Goal: Transaction & Acquisition: Download file/media

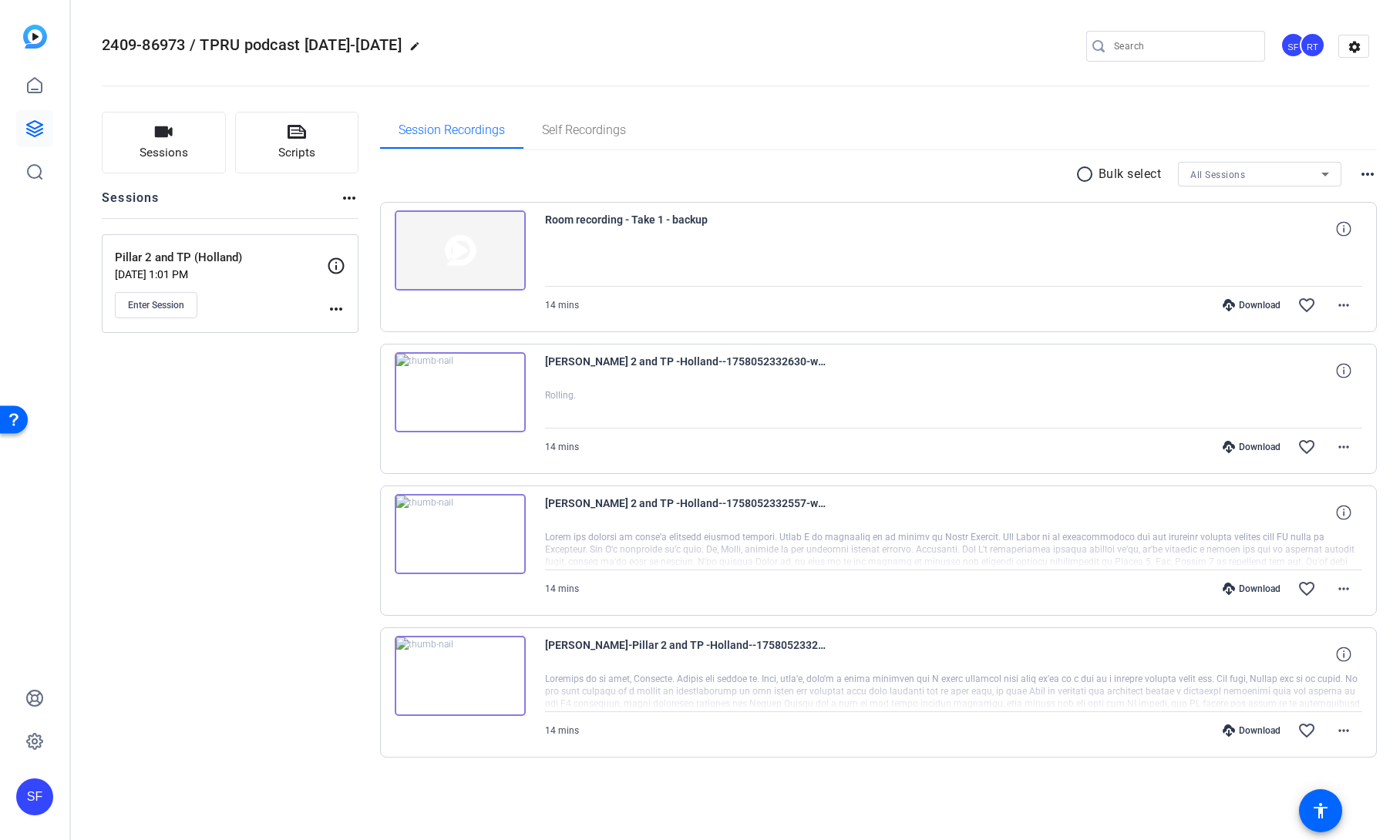
click at [1229, 307] on icon at bounding box center [1228, 305] width 13 height 13
click at [1232, 591] on icon at bounding box center [1228, 589] width 13 height 13
click at [1225, 734] on icon at bounding box center [1228, 731] width 13 height 13
click at [461, 391] on img at bounding box center [459, 391] width 131 height 80
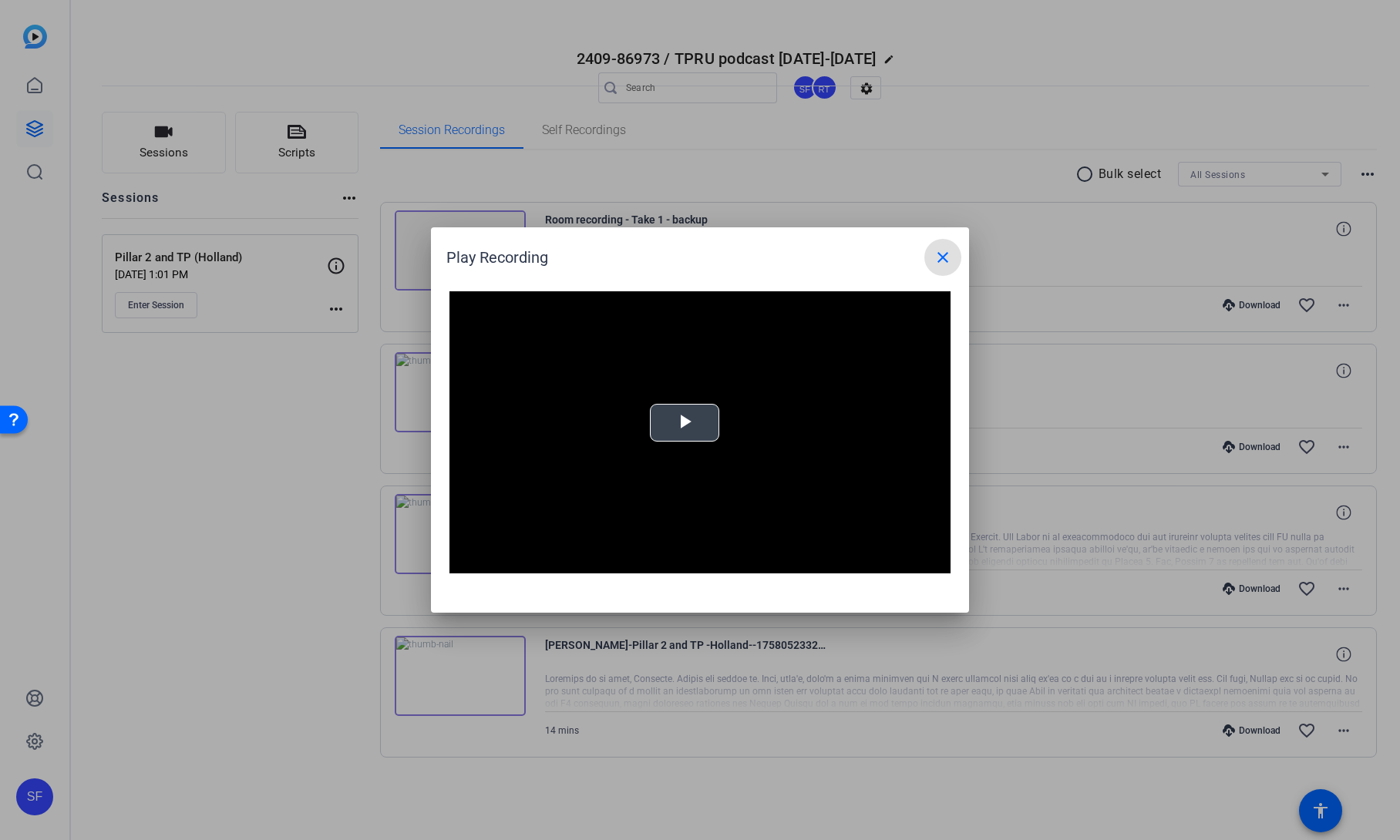
click at [684, 423] on span "Video Player" at bounding box center [684, 423] width 0 height 0
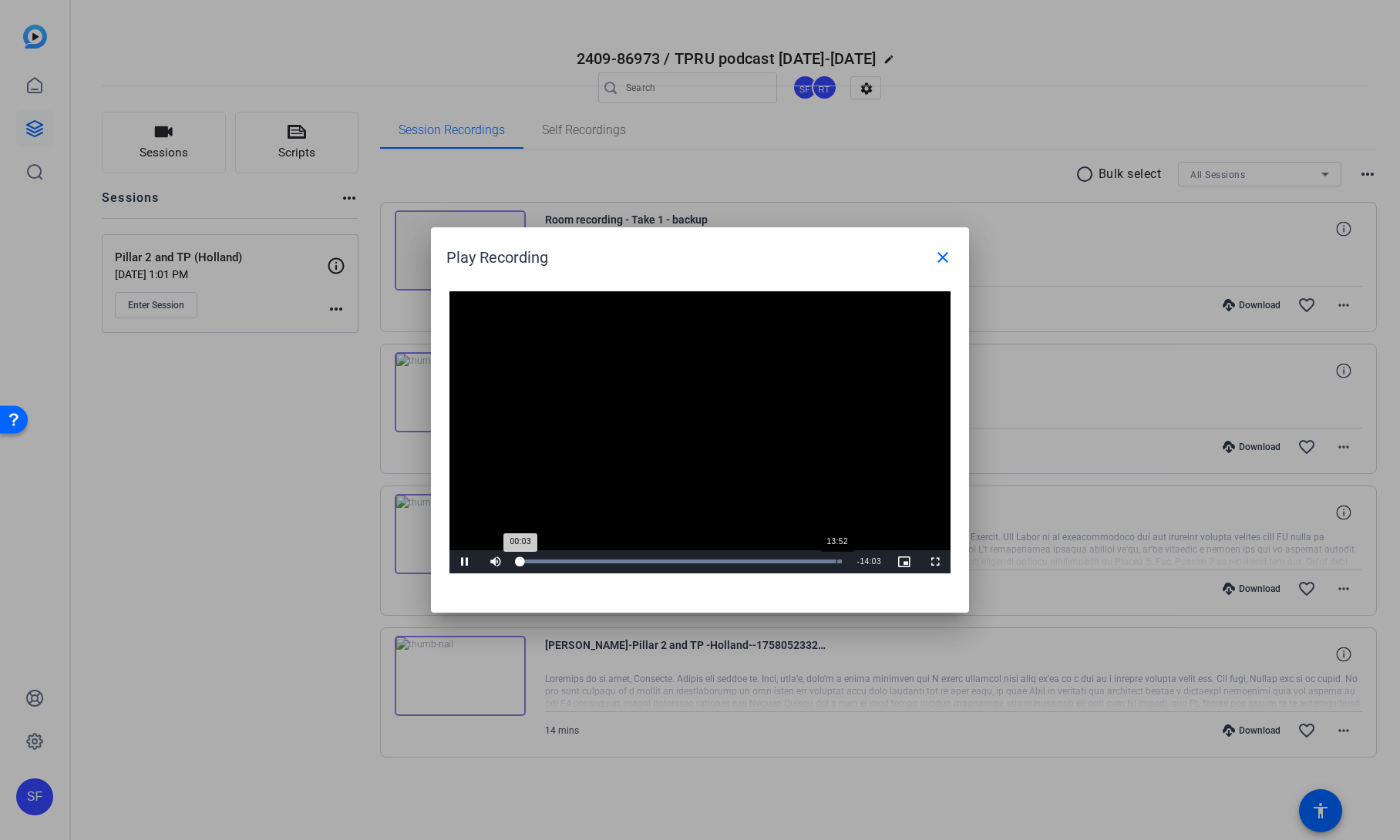
click at [836, 564] on div "Loaded : 100.00% 13:52 00:03" at bounding box center [680, 562] width 323 height 4
click at [813, 569] on div "Loaded : 100.00% 12:40 13:51" at bounding box center [682, 561] width 343 height 23
click at [761, 574] on div "Video Player is loading. Play Video Pause Mute Current Time 12:40 / Duration 14…" at bounding box center [700, 445] width 538 height 337
click at [943, 252] on mat-icon "close" at bounding box center [943, 257] width 19 height 19
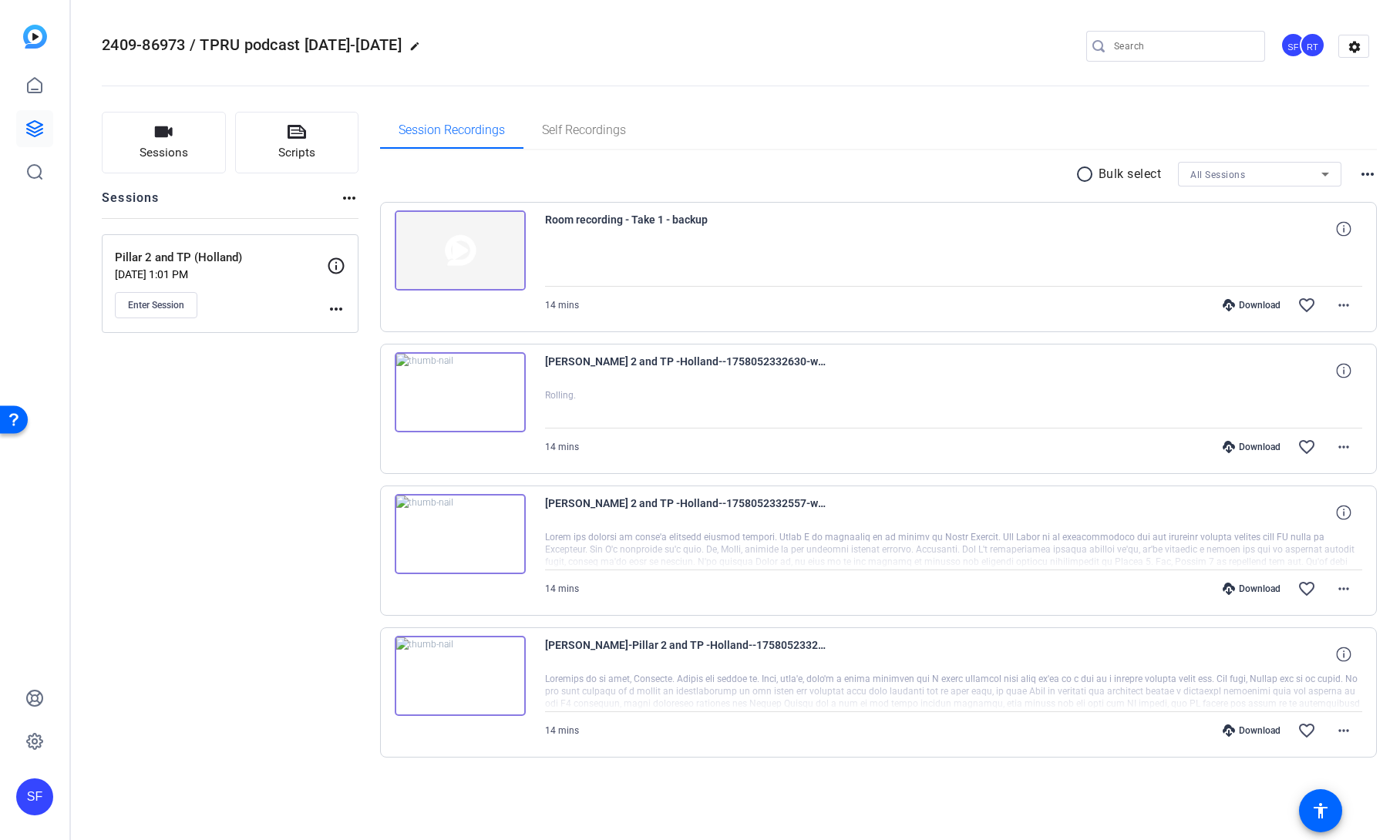
click at [464, 540] on img at bounding box center [459, 533] width 131 height 80
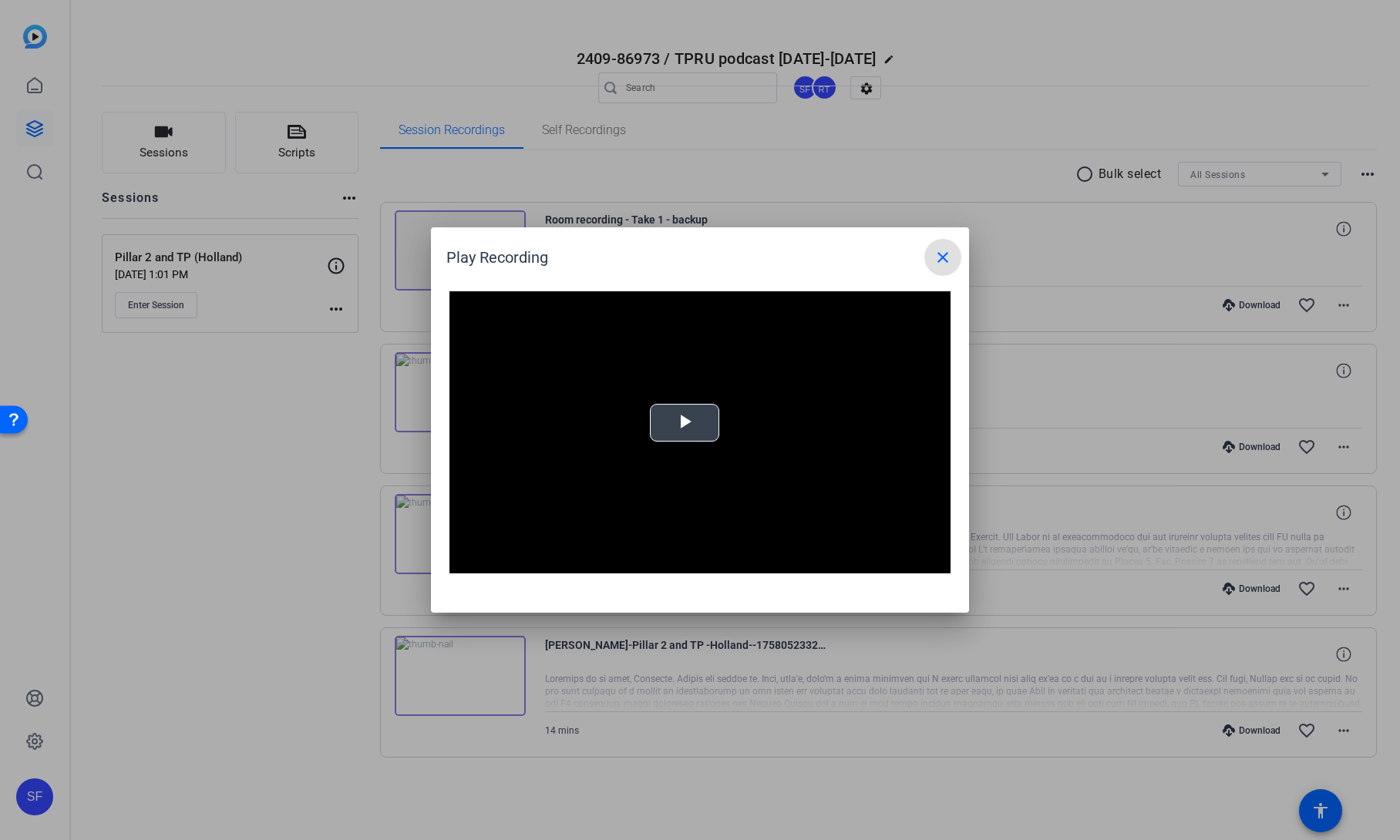
click at [684, 423] on span "Video Player" at bounding box center [684, 423] width 0 height 0
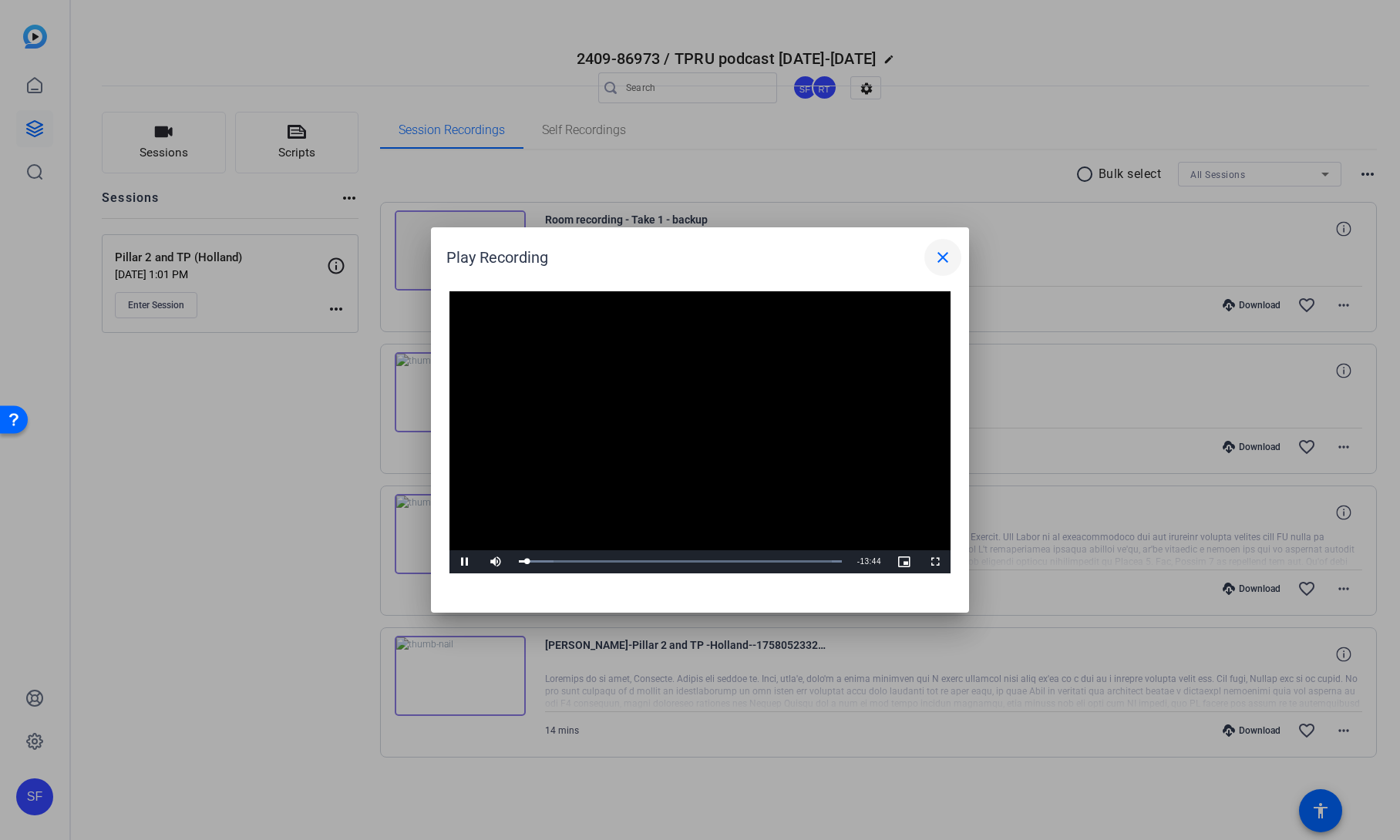
click at [942, 256] on mat-icon "close" at bounding box center [943, 257] width 19 height 19
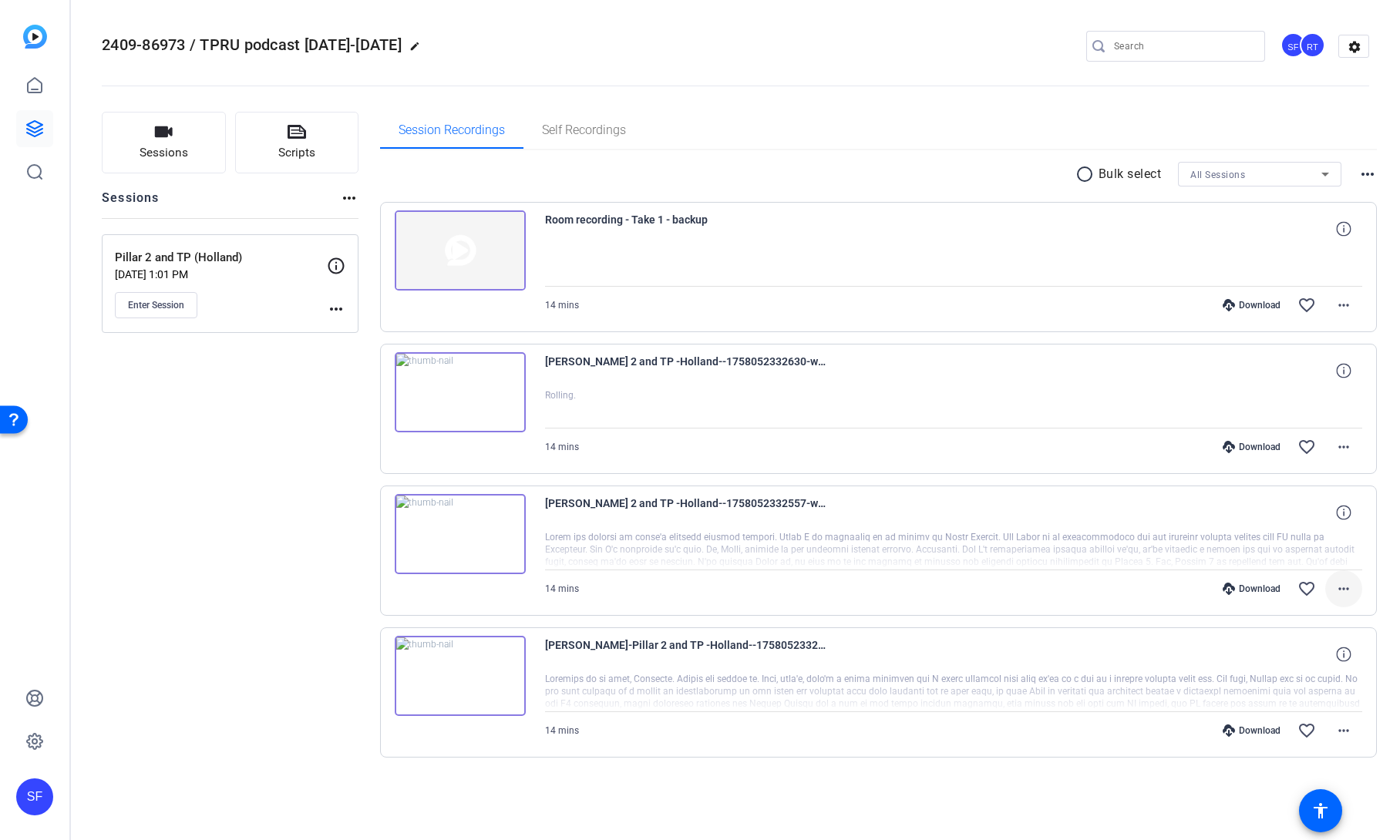
click at [1346, 599] on span at bounding box center [1344, 590] width 37 height 37
click at [1324, 660] on span "Download MP4" at bounding box center [1303, 660] width 93 height 19
click at [1342, 731] on mat-icon "more_horiz" at bounding box center [1344, 731] width 19 height 19
click at [1289, 589] on span "Download MP4" at bounding box center [1303, 584] width 93 height 19
